Goal: Task Accomplishment & Management: Complete application form

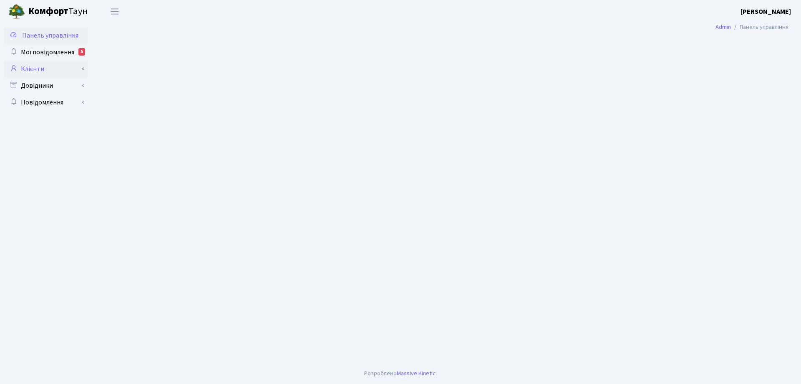
click at [40, 71] on link "Клієнти" at bounding box center [45, 69] width 83 height 17
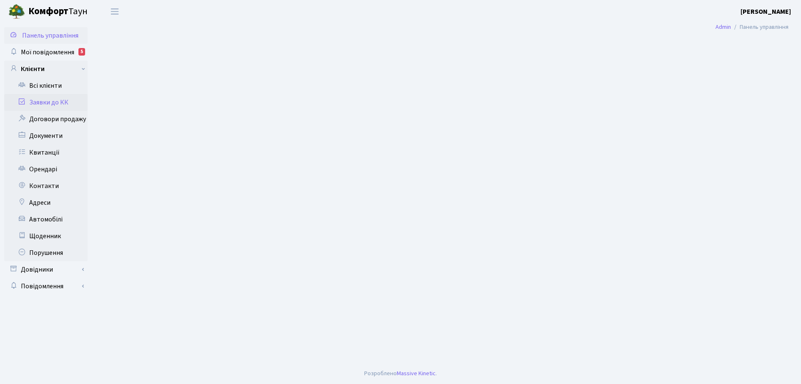
click at [53, 103] on link "Заявки до КК" at bounding box center [45, 102] width 83 height 17
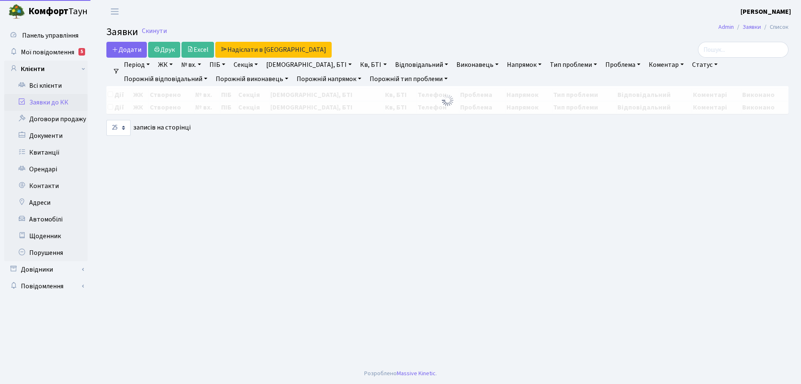
select select "25"
click at [132, 50] on span "Додати" at bounding box center [127, 49] width 30 height 9
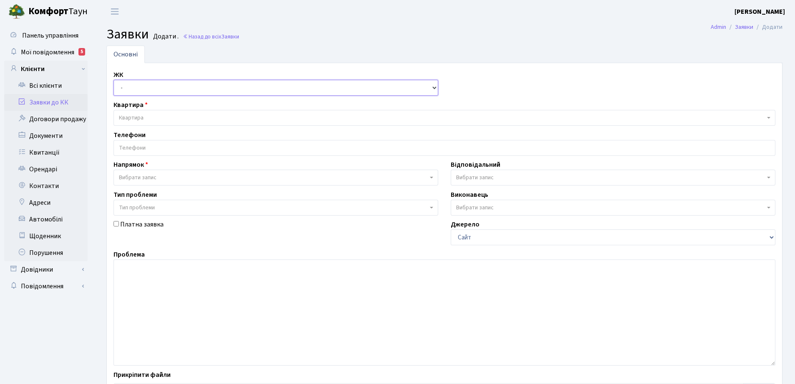
click at [117, 89] on select "- КТ, вул. Регенераторна, 4 КТ2, просп. Соборності, 17 КТ3, вул. Березнева, 16 …" at bounding box center [276, 88] width 325 height 16
select select "271"
click at [114, 80] on select "- КТ, вул. Регенераторна, 4 КТ2, просп. Соборності, 17 КТ3, вул. Березнева, 16 …" at bounding box center [276, 88] width 325 height 16
select select
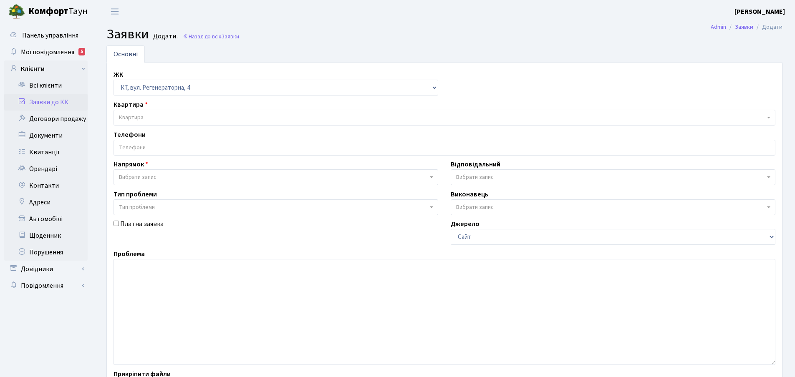
click at [151, 112] on span "Квартира" at bounding box center [445, 118] width 662 height 16
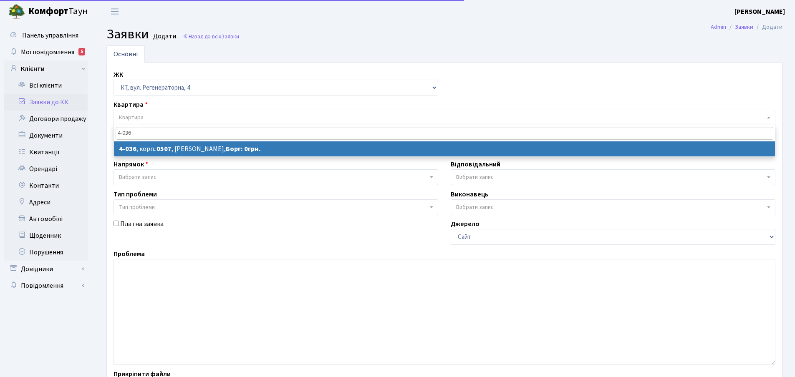
type input "4-036"
select select
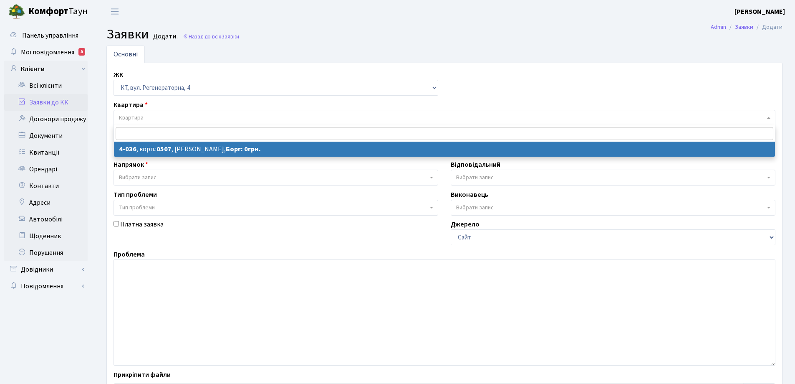
select select "1270"
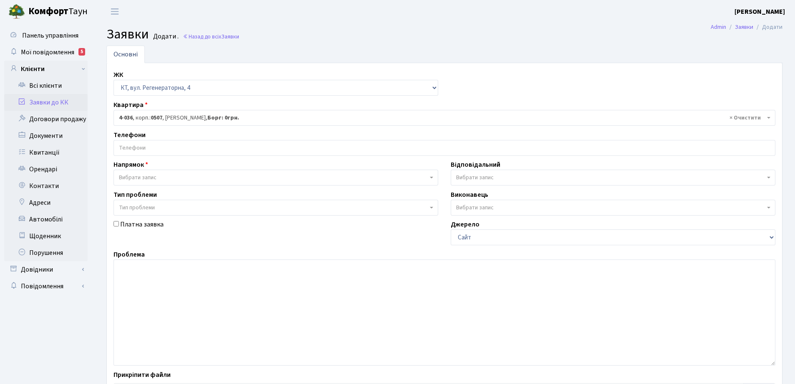
click at [141, 155] on span at bounding box center [445, 148] width 662 height 16
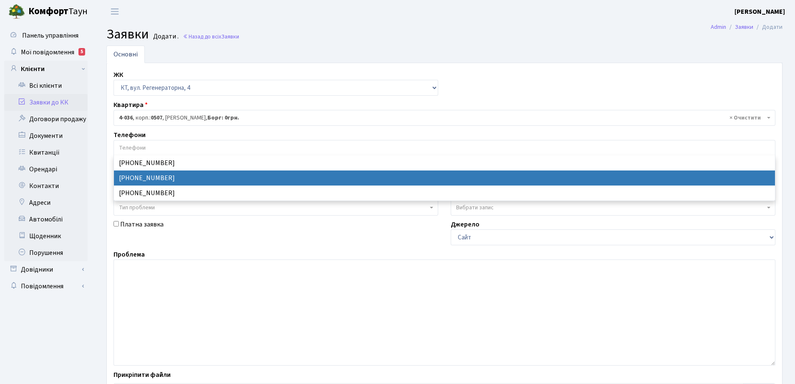
select select "25330"
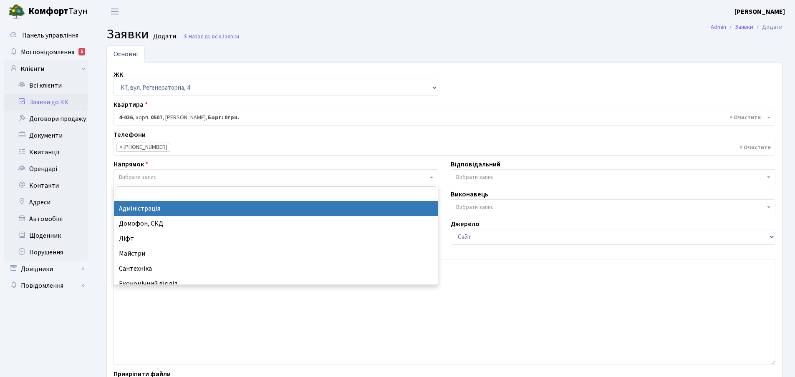
click at [145, 180] on span "Вибрати запис" at bounding box center [138, 177] width 38 height 8
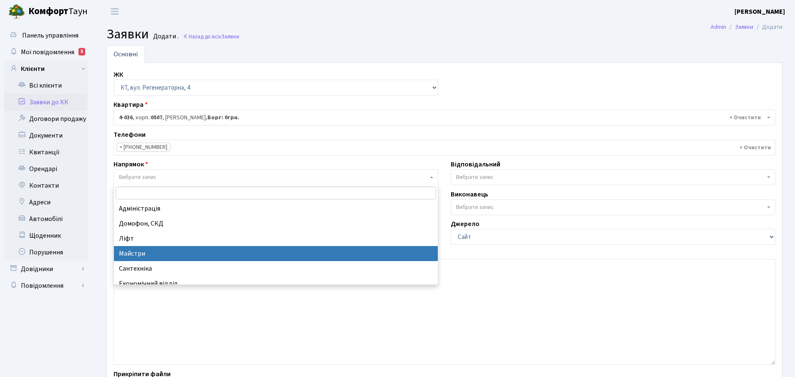
select select "1"
select select
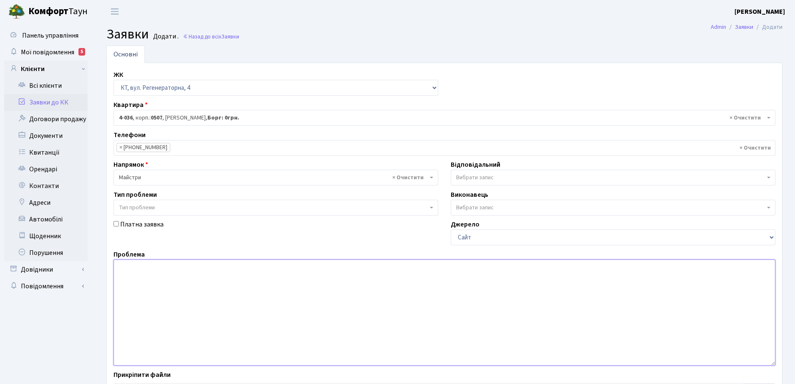
click at [136, 294] on textarea at bounding box center [445, 312] width 662 height 106
type textarea "обстежити дах після обстрілу"
click at [472, 174] on span "Вибрати запис" at bounding box center [475, 177] width 38 height 8
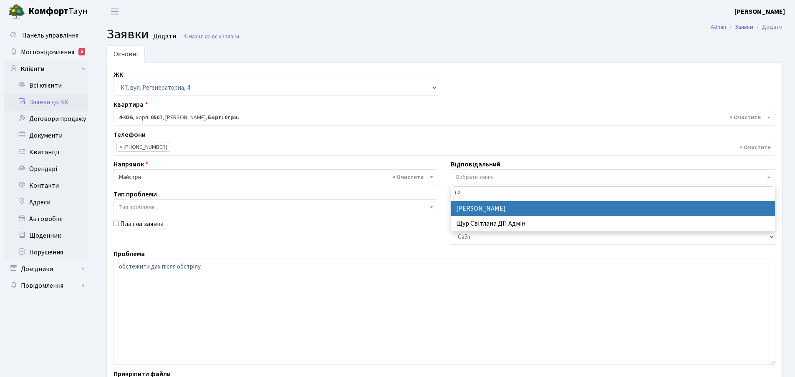
type input "н"
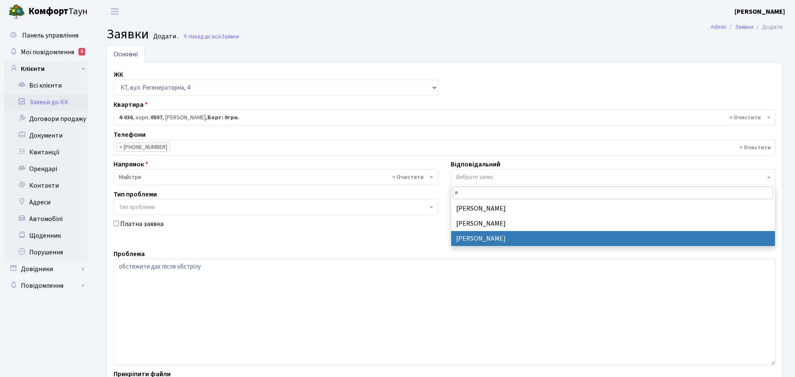
type input "я"
select select "110"
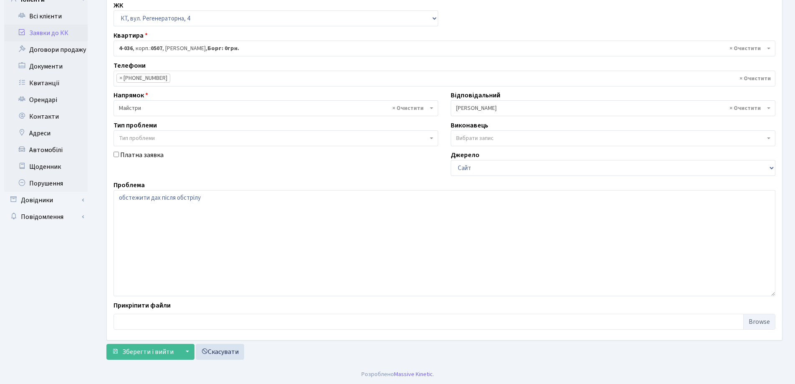
scroll to position [70, 0]
click at [153, 351] on span "Зберегти і вийти" at bounding box center [147, 350] width 51 height 9
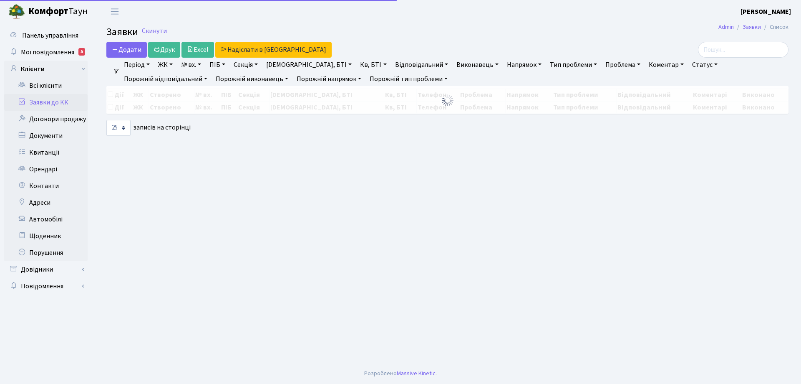
select select "25"
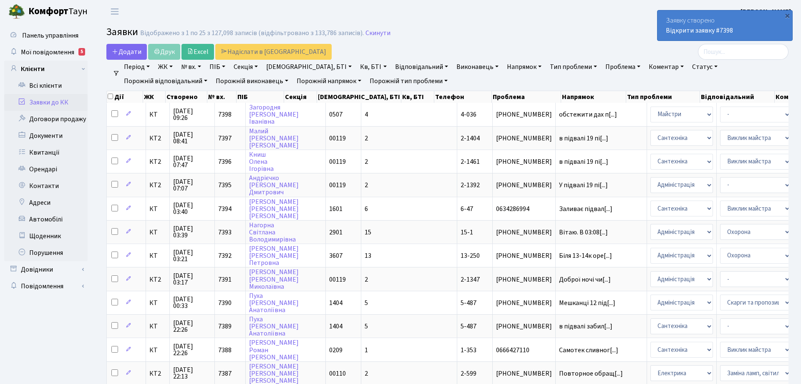
click at [60, 106] on link "Заявки до КК" at bounding box center [45, 102] width 83 height 17
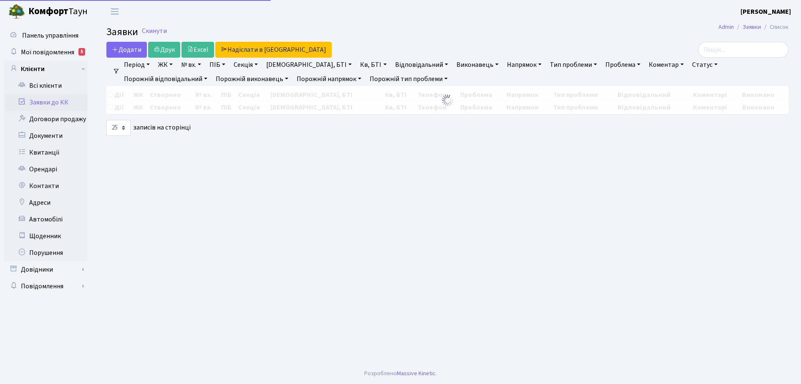
select select "25"
